Goal: Task Accomplishment & Management: Manage account settings

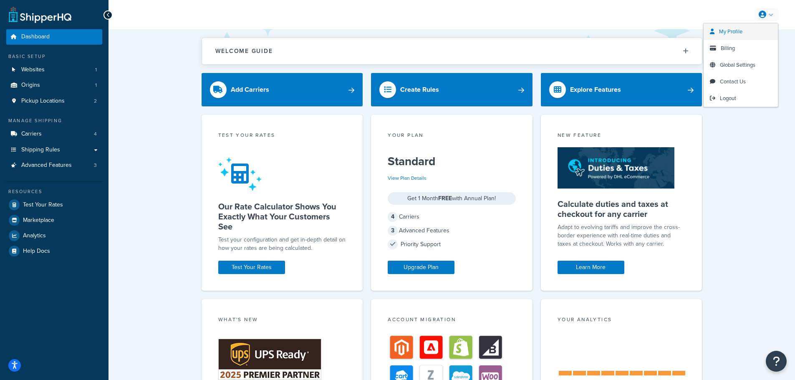
click at [736, 33] on span "My Profile" at bounding box center [730, 32] width 23 height 8
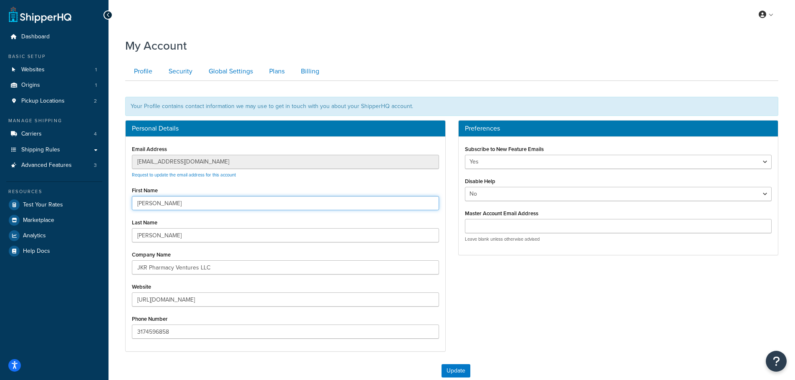
drag, startPoint x: 191, startPoint y: 201, endPoint x: 88, endPoint y: 196, distance: 103.2
click at [88, 196] on div "Dashboard Basic Setup Websites 1 Origins 1 Pickup Locations 2 Manage Shipping C…" at bounding box center [397, 236] width 795 height 473
type input "James"
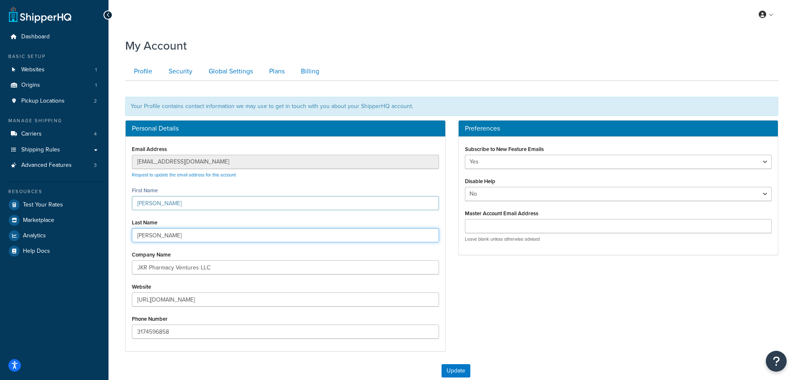
type input "Williams"
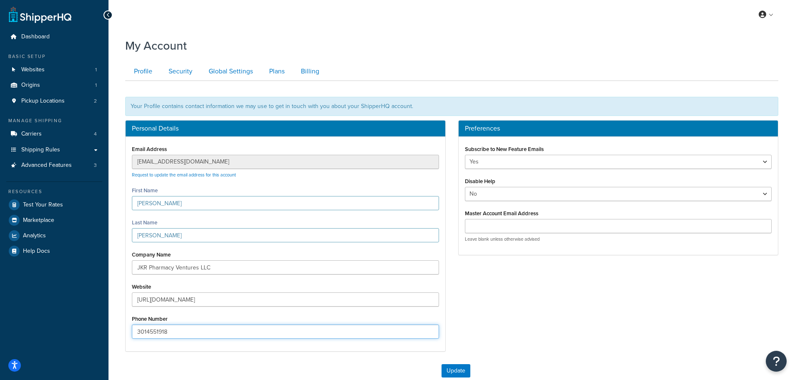
type input "3014551918"
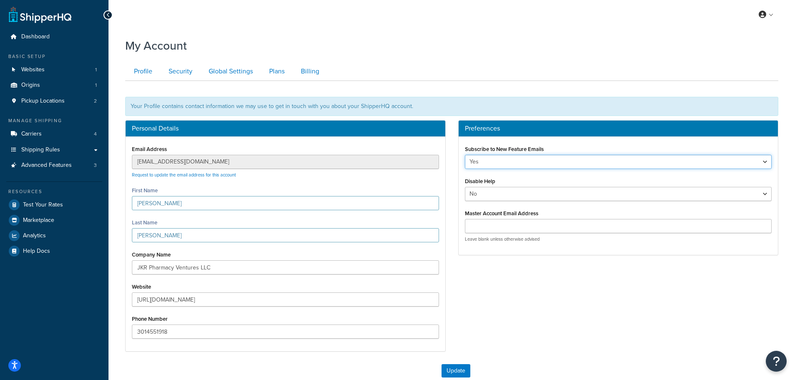
click at [533, 161] on select "Yes No" at bounding box center [618, 162] width 307 height 14
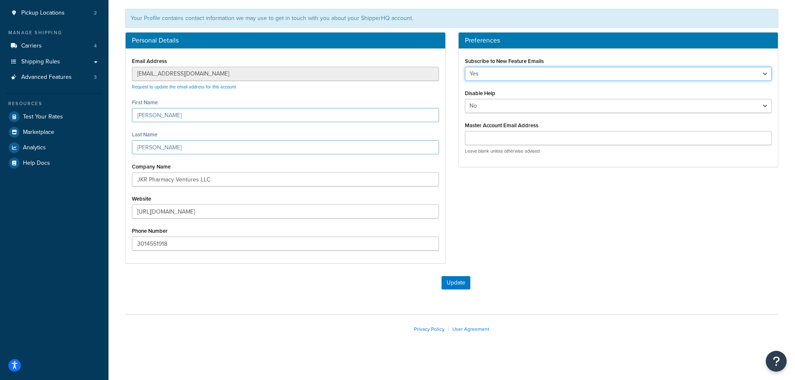
scroll to position [93, 0]
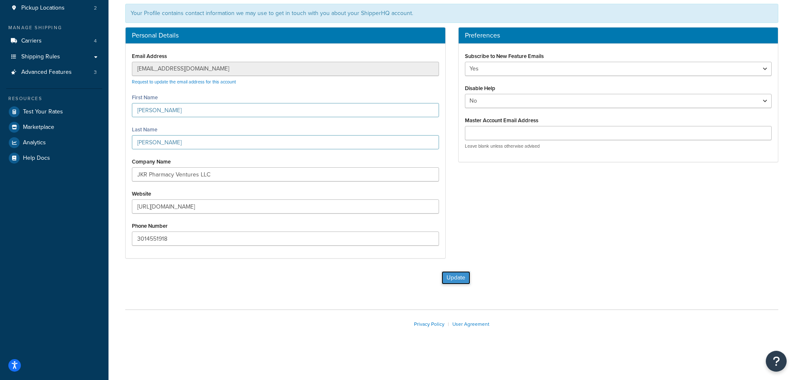
click at [457, 282] on button "Update" at bounding box center [455, 277] width 29 height 13
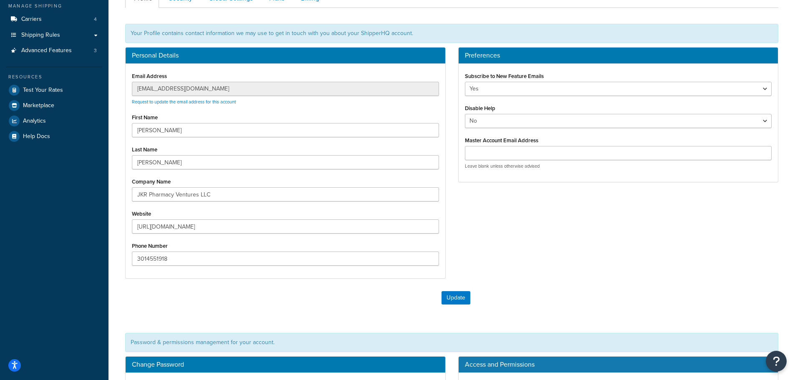
scroll to position [125, 0]
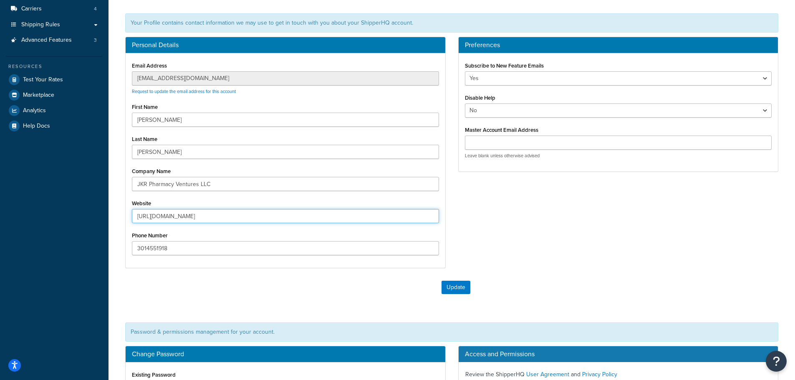
click at [176, 217] on input "[URL][DOMAIN_NAME]" at bounding box center [285, 216] width 307 height 14
type input "[URL][DOMAIN_NAME]"
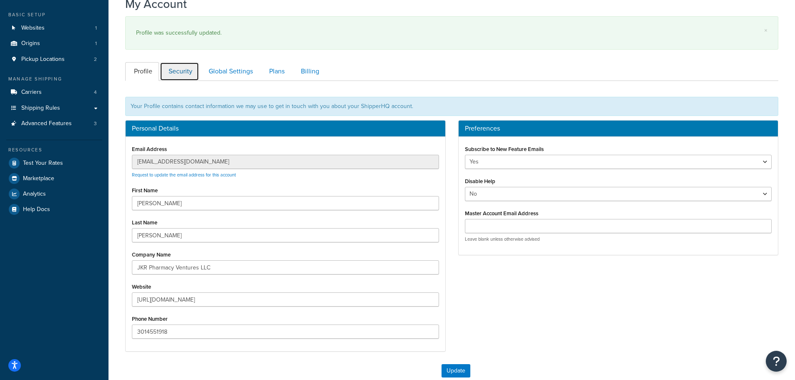
click at [192, 70] on link "Security" at bounding box center [179, 71] width 39 height 19
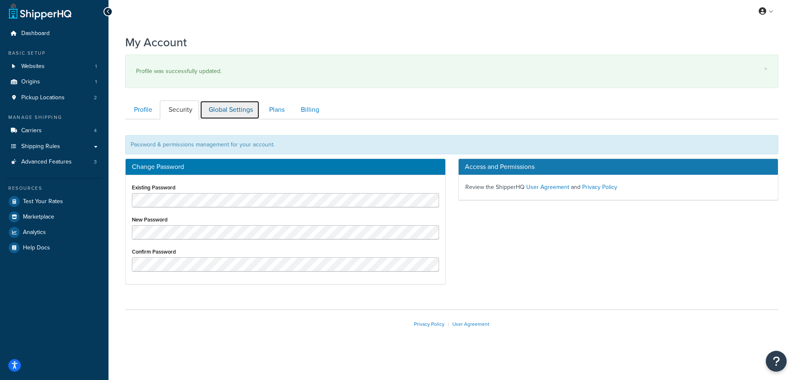
click at [244, 113] on link "Global Settings" at bounding box center [230, 110] width 60 height 19
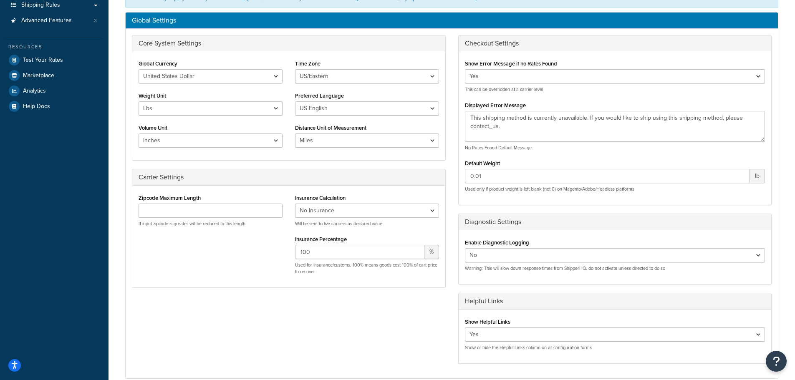
scroll to position [164, 0]
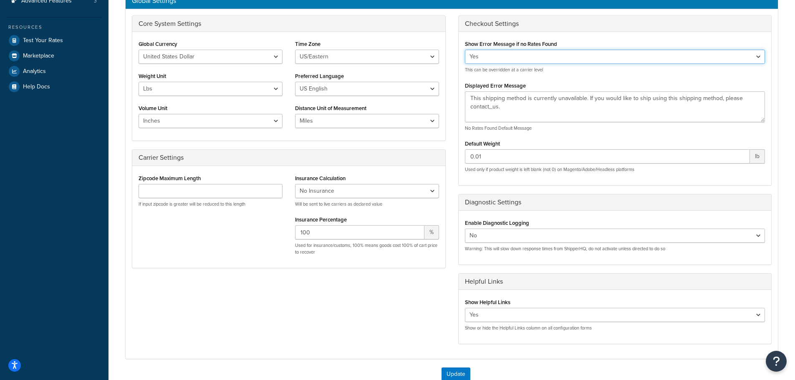
click at [539, 57] on select "Yes No" at bounding box center [615, 57] width 300 height 14
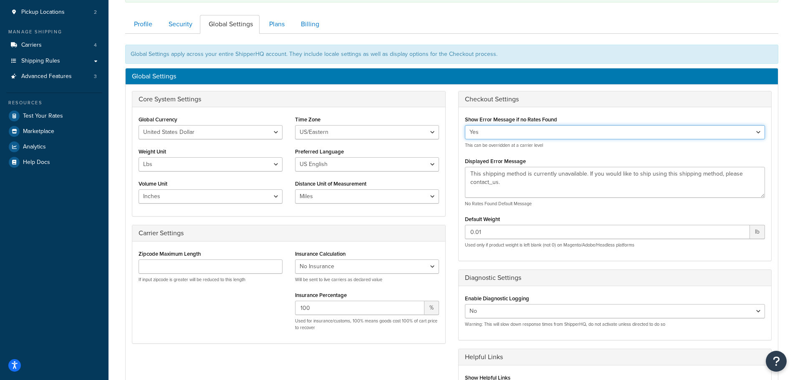
scroll to position [81, 0]
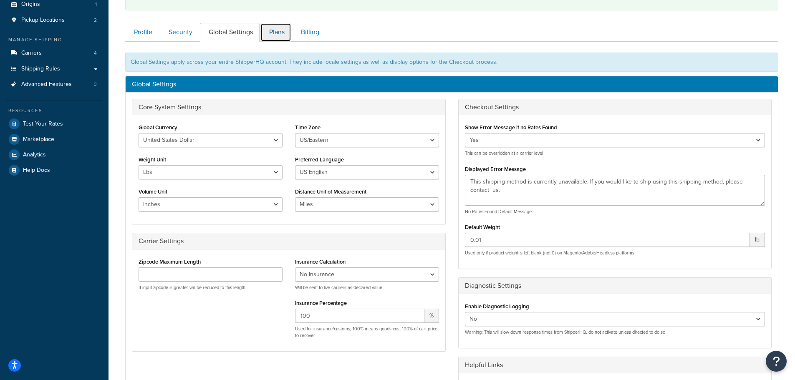
click at [280, 35] on link "Plans" at bounding box center [275, 32] width 31 height 19
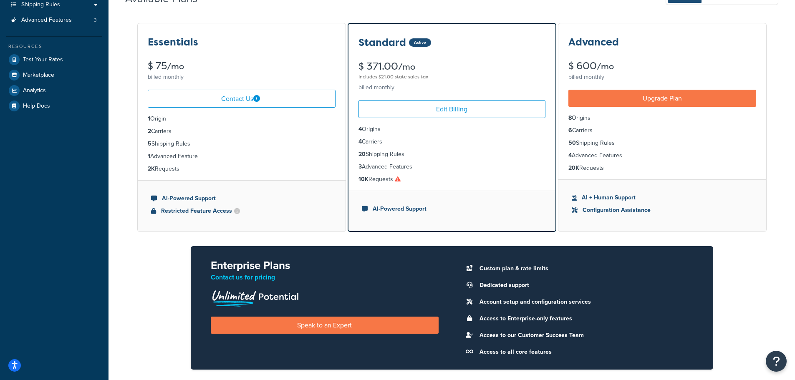
scroll to position [164, 0]
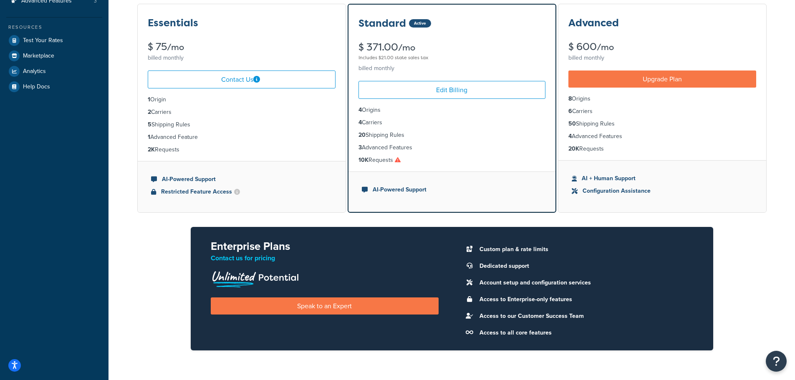
click at [399, 159] on icon at bounding box center [398, 160] width 6 height 6
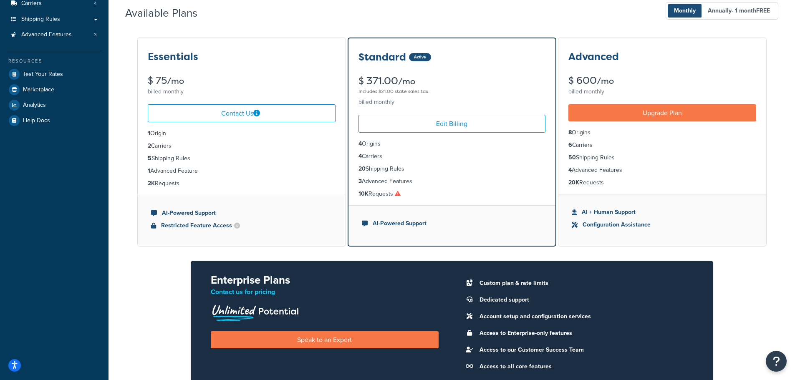
scroll to position [81, 0]
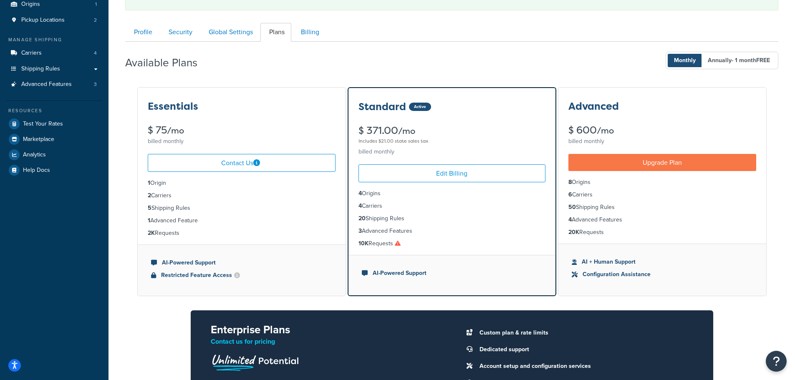
click at [300, 21] on div "Profile Security Global Settings Plans Billing Your Profile contains contact in…" at bounding box center [451, 233] width 653 height 428
click at [312, 34] on link "Billing" at bounding box center [309, 32] width 34 height 19
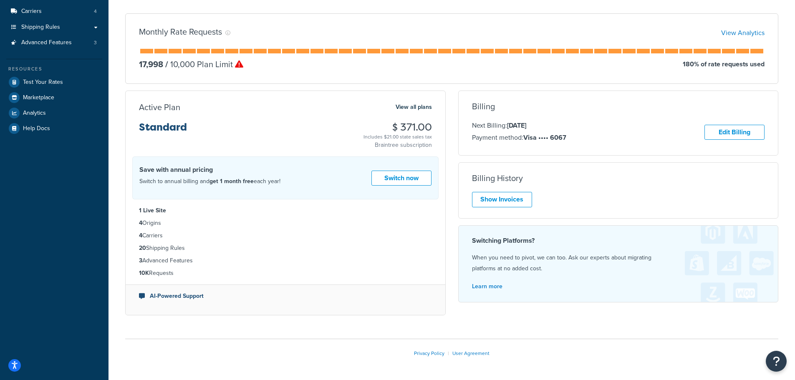
scroll to position [152, 0]
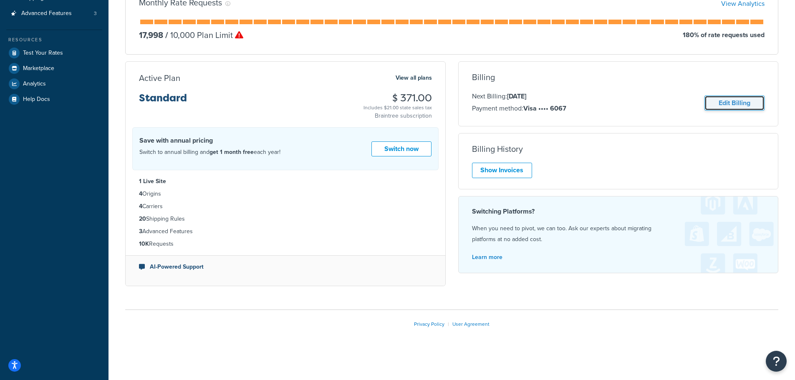
click at [717, 99] on link "Edit Billing" at bounding box center [734, 103] width 60 height 15
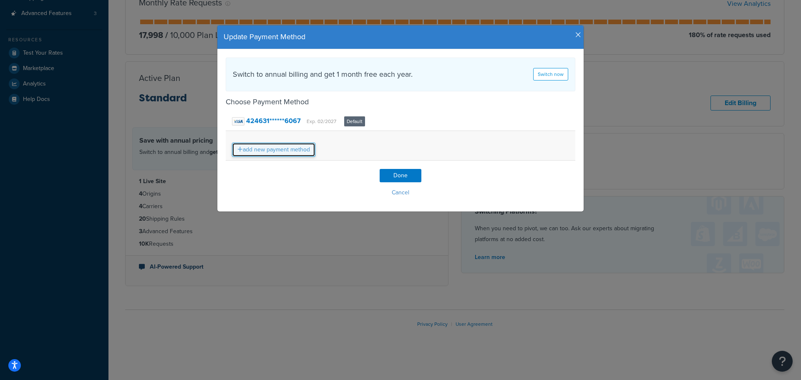
click at [285, 149] on link "add new payment method" at bounding box center [273, 150] width 83 height 14
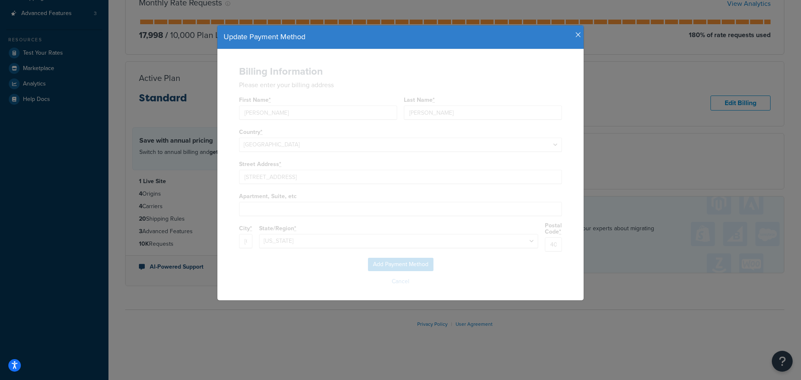
select select "KY"
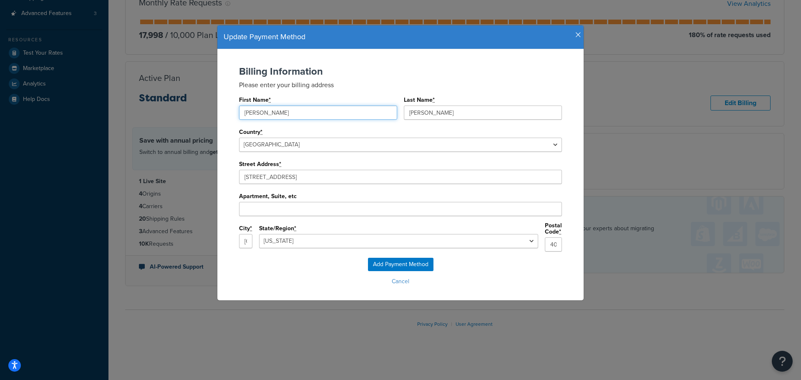
click at [332, 115] on input "Ryan" at bounding box center [318, 113] width 158 height 14
drag, startPoint x: 332, startPoint y: 115, endPoint x: 172, endPoint y: 116, distance: 159.4
click at [172, 116] on div "Update Payment Method Billing Information Please enter your billing address Fir…" at bounding box center [400, 190] width 801 height 380
type input "James"
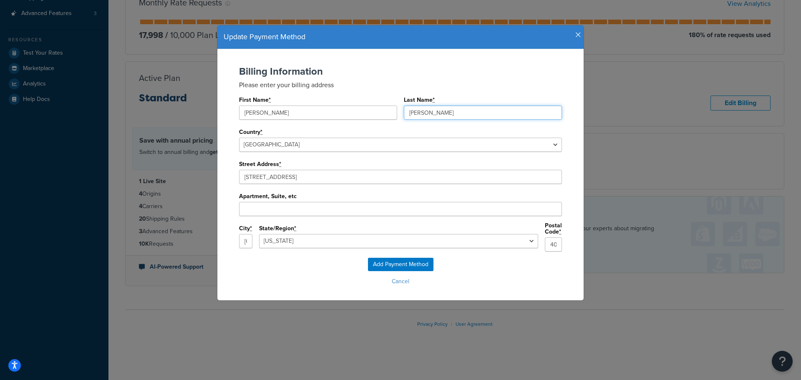
type input "Williams"
click at [406, 262] on input "Add Payment Method" at bounding box center [400, 264] width 65 height 13
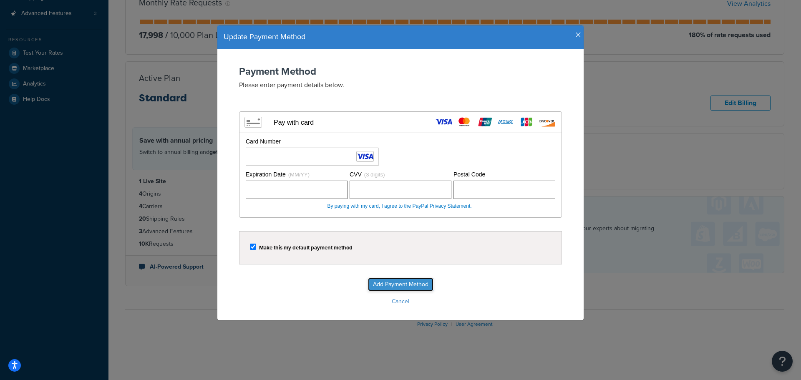
click at [387, 284] on input "Add Payment Method" at bounding box center [400, 284] width 65 height 13
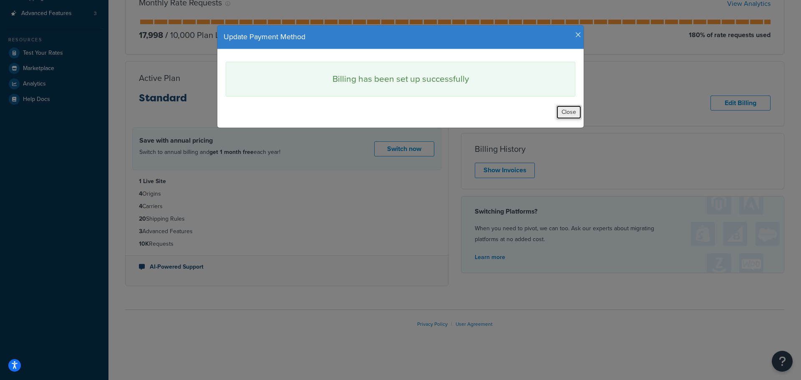
click at [567, 108] on button "Close" at bounding box center [568, 112] width 25 height 14
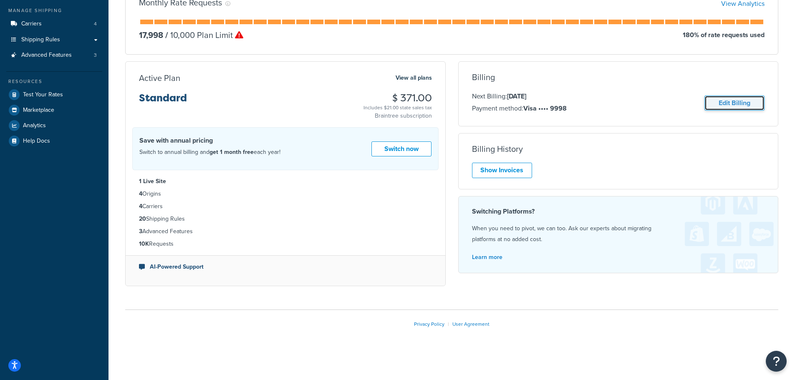
click at [723, 107] on link "Edit Billing" at bounding box center [734, 103] width 60 height 15
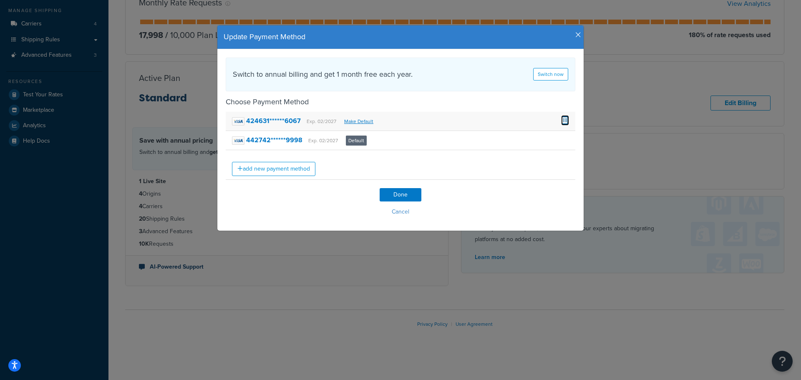
click at [561, 118] on span at bounding box center [565, 119] width 8 height 9
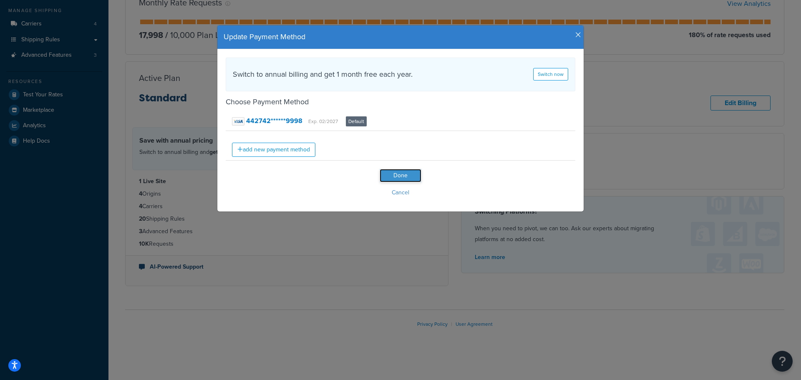
click at [394, 174] on input "Done" at bounding box center [401, 175] width 42 height 13
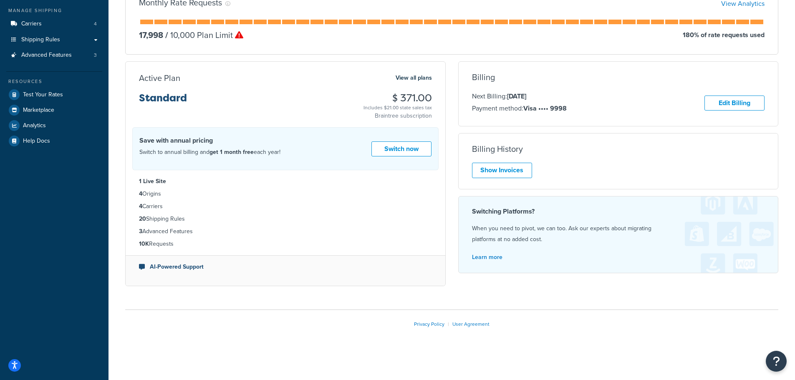
click at [721, 111] on div "Next Billing: Oct 1, 2025 Payment method: Visa •••• 9998 Edit Billing" at bounding box center [618, 103] width 293 height 24
click at [721, 110] on link "Edit Billing" at bounding box center [734, 103] width 60 height 15
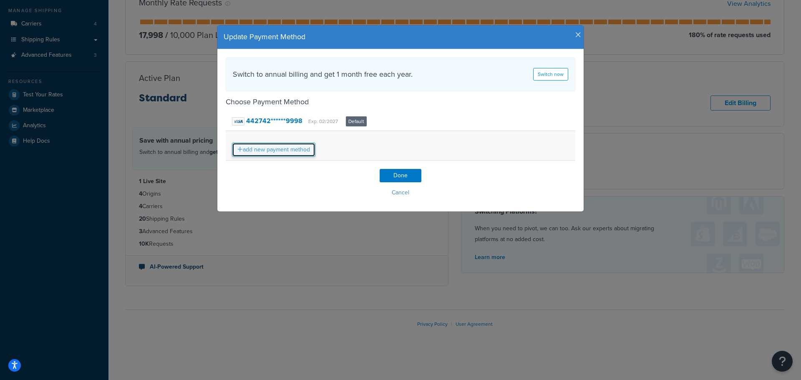
click at [291, 144] on link "add new payment method" at bounding box center [273, 150] width 83 height 14
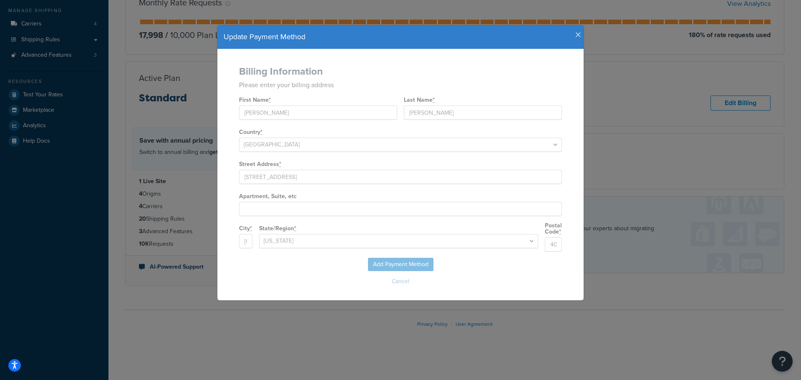
select select "KY"
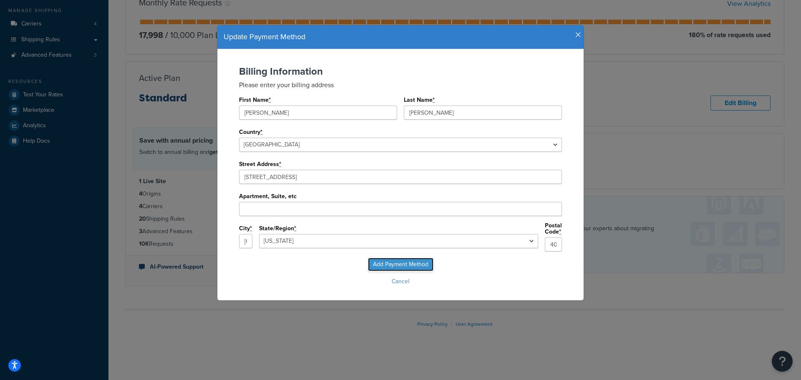
click at [393, 262] on input "Add Payment Method" at bounding box center [400, 264] width 65 height 13
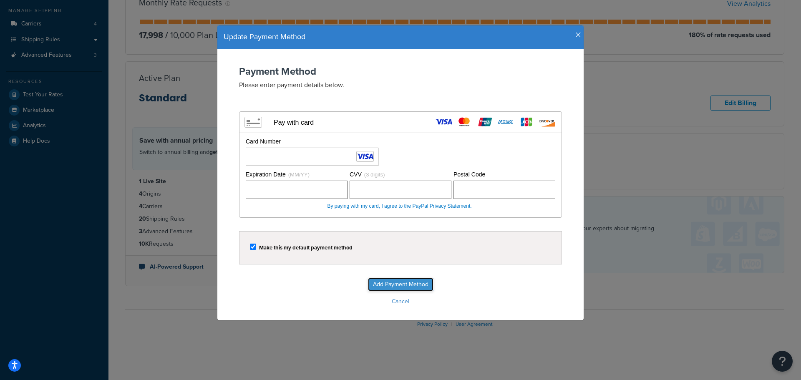
click at [391, 283] on input "Add Payment Method" at bounding box center [400, 284] width 65 height 13
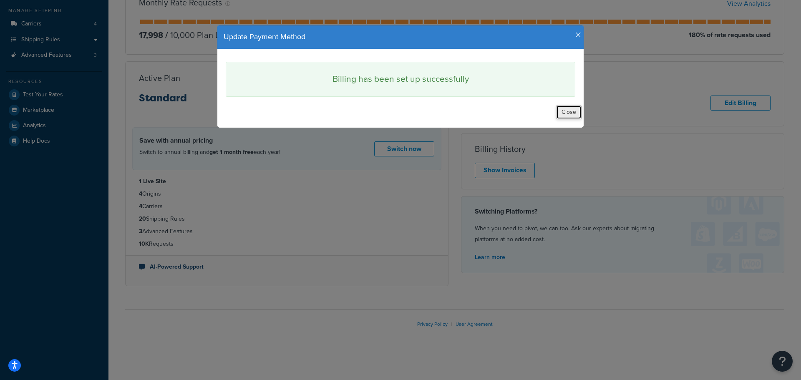
click at [562, 113] on button "Close" at bounding box center [568, 112] width 25 height 14
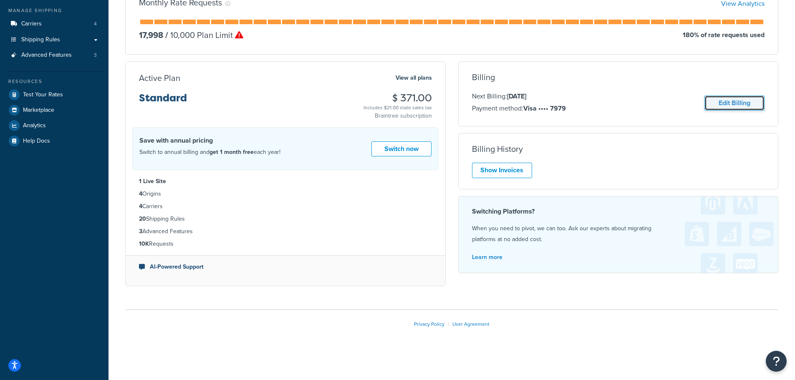
click at [724, 102] on link "Edit Billing" at bounding box center [734, 103] width 60 height 15
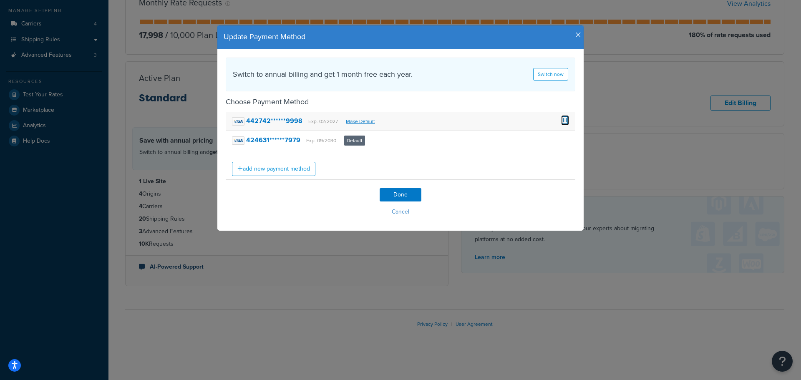
click at [565, 122] on span at bounding box center [565, 119] width 8 height 9
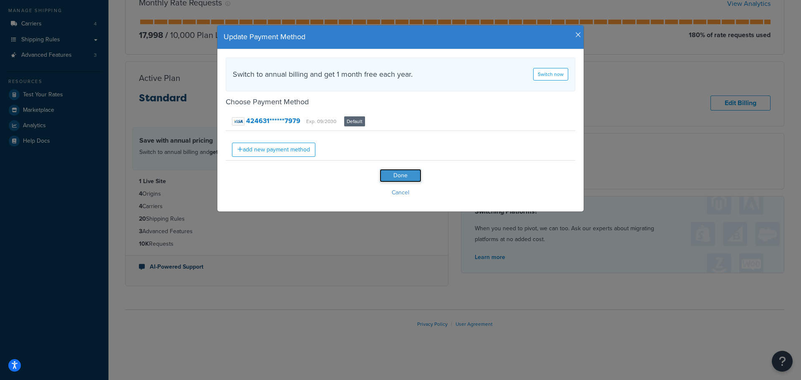
click at [398, 172] on input "Done" at bounding box center [401, 175] width 42 height 13
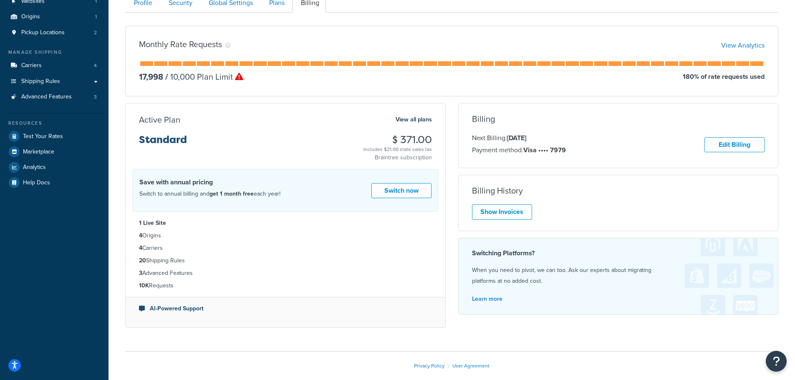
scroll to position [27, 0]
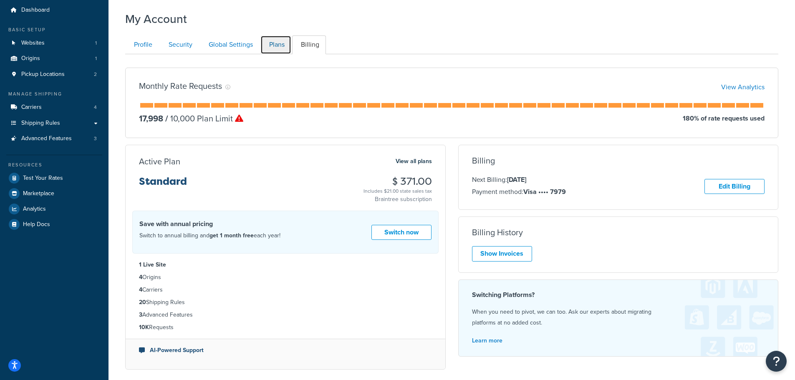
click at [280, 45] on link "Plans" at bounding box center [275, 44] width 31 height 19
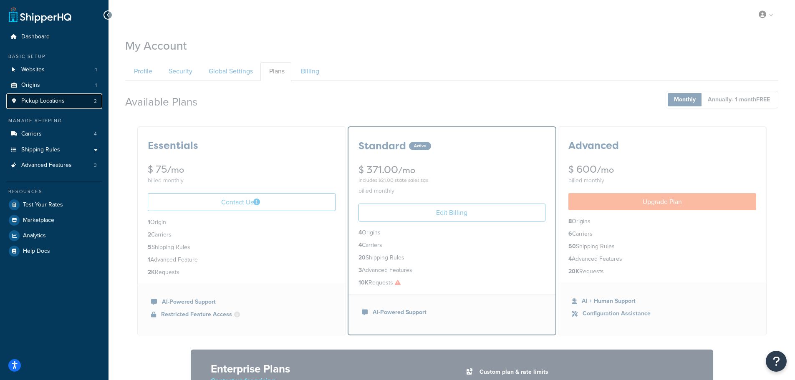
click at [83, 99] on link "Pickup Locations 2" at bounding box center [54, 100] width 96 height 15
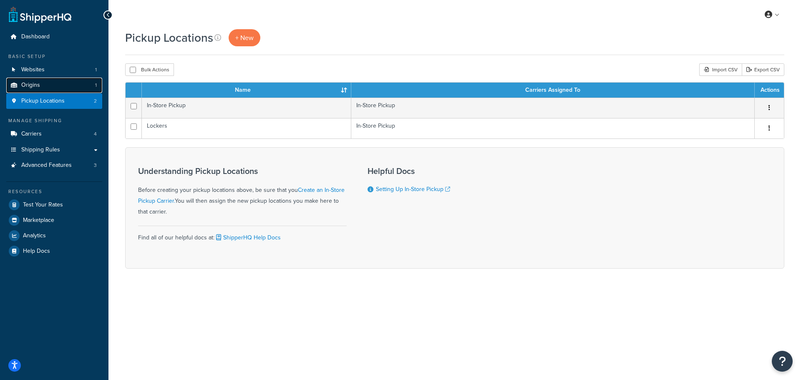
click at [65, 80] on link "Origins 1" at bounding box center [54, 85] width 96 height 15
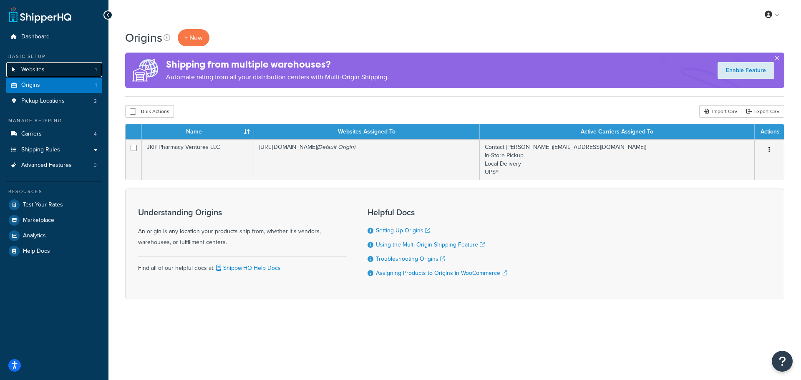
click at [69, 71] on link "Websites 1" at bounding box center [54, 69] width 96 height 15
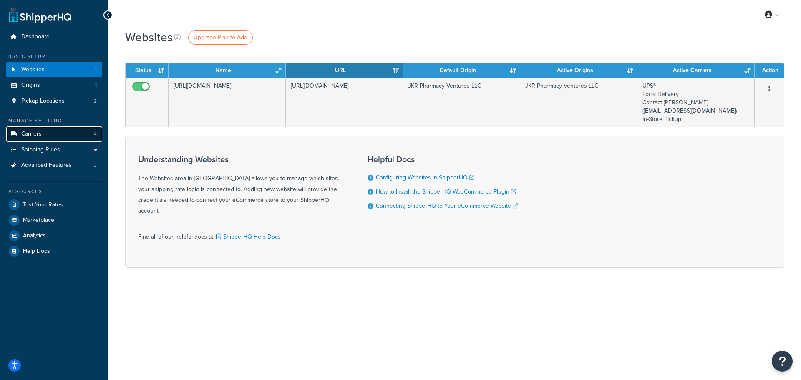
click at [52, 132] on link "Carriers 4" at bounding box center [54, 133] width 96 height 15
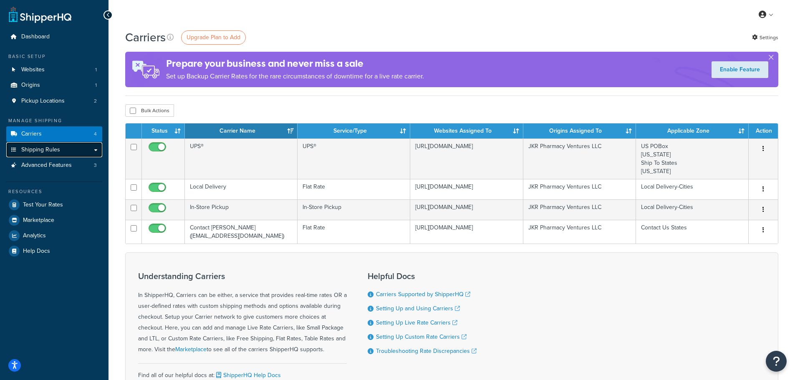
click at [58, 151] on span "Shipping Rules" at bounding box center [40, 149] width 39 height 7
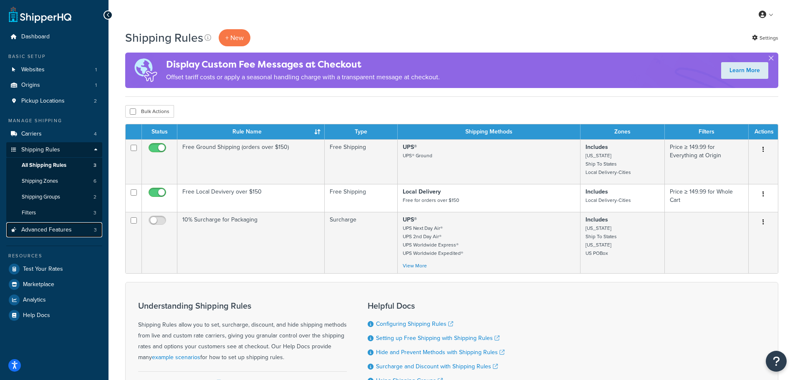
click at [77, 228] on link "Advanced Features 3" at bounding box center [54, 229] width 96 height 15
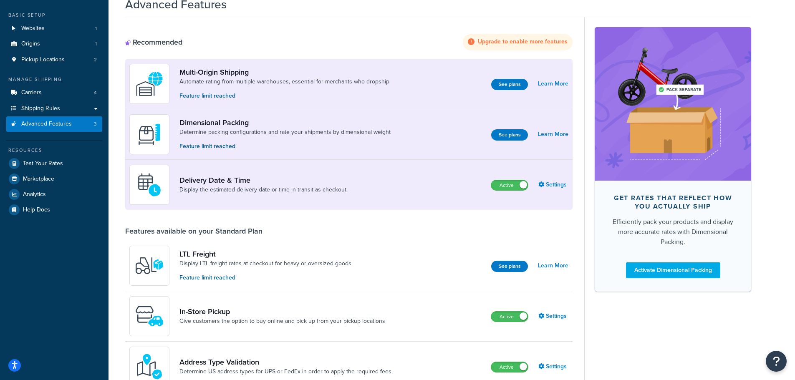
scroll to position [42, 0]
